Goal: Navigation & Orientation: Go to known website

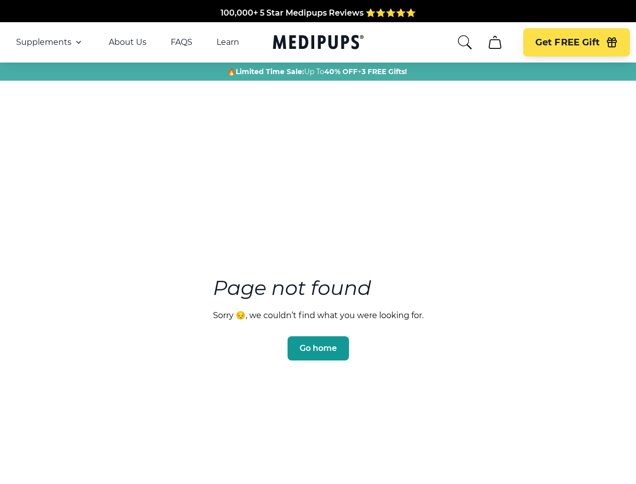
click at [318, 242] on section "Page not found Sorry 😔, we couldn’t find what you were looking for. Go home" at bounding box center [318, 294] width 636 height 387
click at [50, 42] on span "Supplements" at bounding box center [43, 42] width 55 height 10
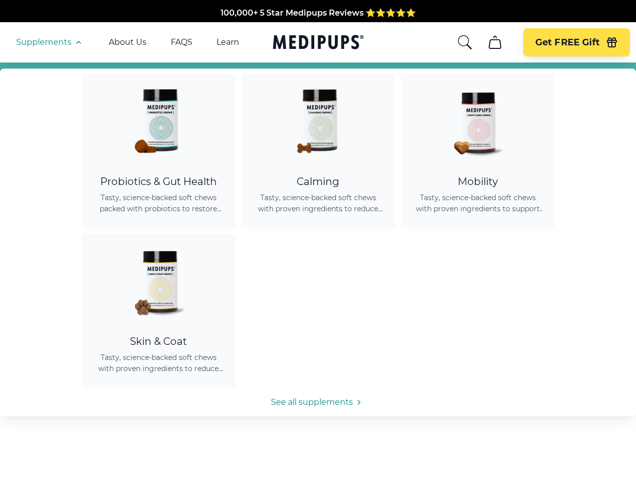
click at [78, 42] on icon "button" at bounding box center [79, 42] width 12 height 12
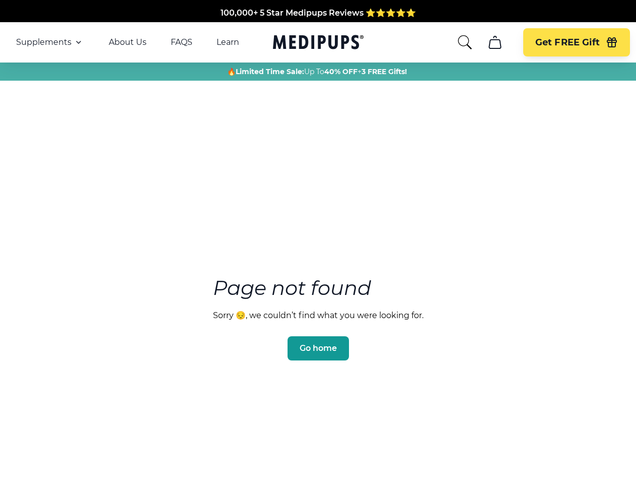
click at [464, 42] on icon "search" at bounding box center [465, 42] width 16 height 16
click at [495, 42] on icon "cart" at bounding box center [495, 42] width 16 height 16
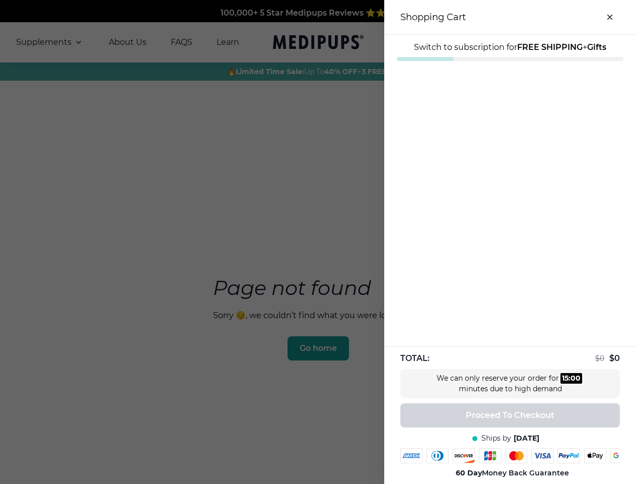
click at [495, 42] on div at bounding box center [318, 242] width 636 height 484
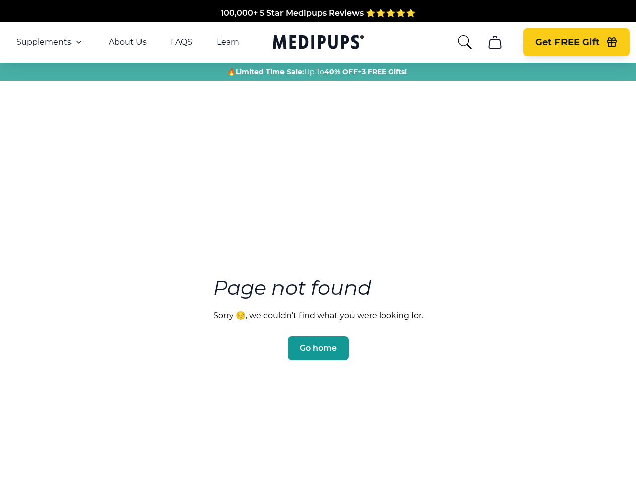
click at [576, 42] on span "Get FREE Gift" at bounding box center [567, 43] width 64 height 12
click at [612, 42] on icon "button" at bounding box center [611, 43] width 9 height 7
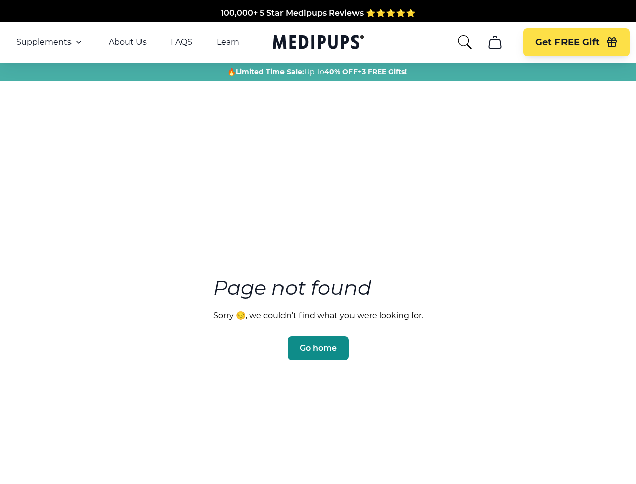
click at [318, 343] on span "Go home" at bounding box center [318, 348] width 37 height 10
